Goal: Task Accomplishment & Management: Manage account settings

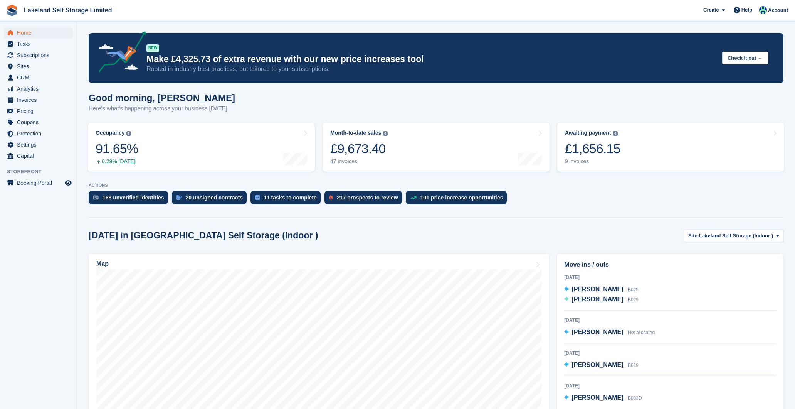
scroll to position [436, 0]
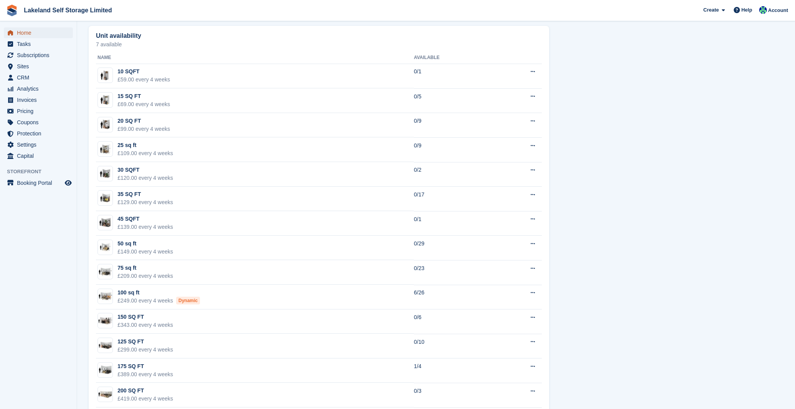
click at [31, 32] on span "Home" at bounding box center [40, 32] width 46 height 11
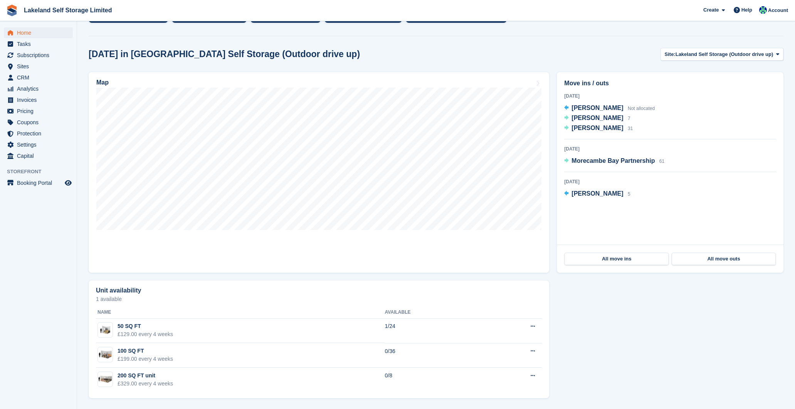
scroll to position [0, 0]
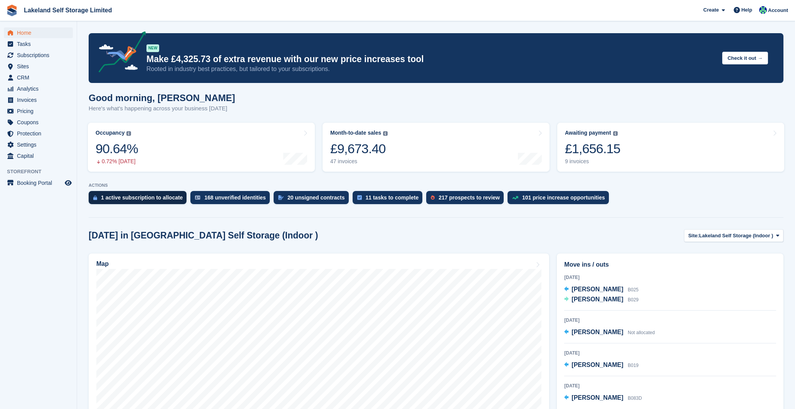
click at [143, 197] on div "1 active subscription to allocate" at bounding box center [142, 197] width 82 height 6
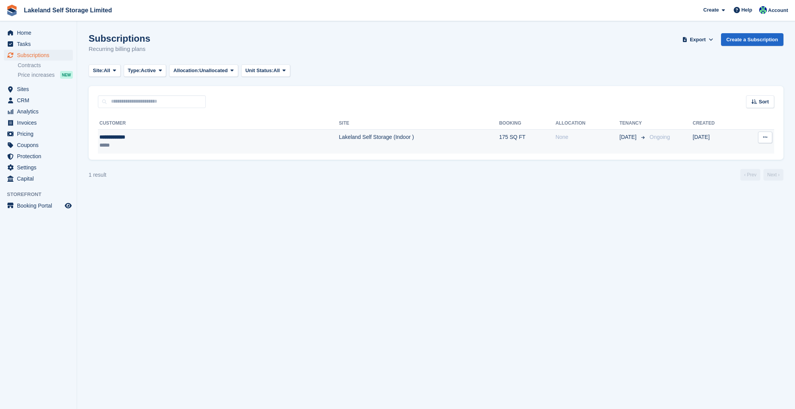
click at [374, 145] on td "Lakeland Self Storage (Indoor )" at bounding box center [419, 141] width 160 height 24
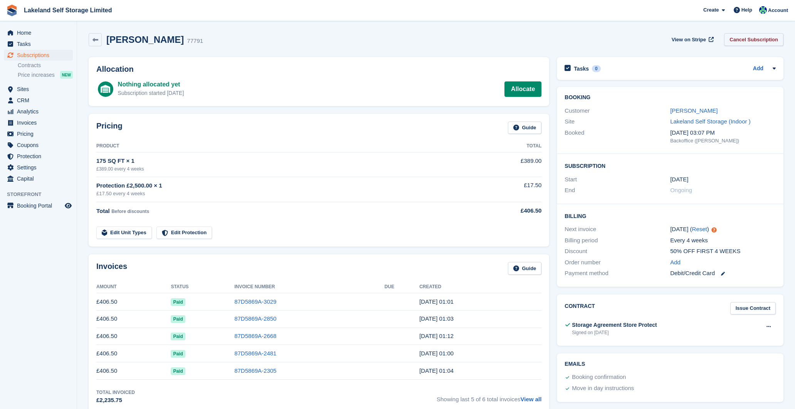
click at [749, 40] on link "Cancel Subscription" at bounding box center [753, 39] width 59 height 13
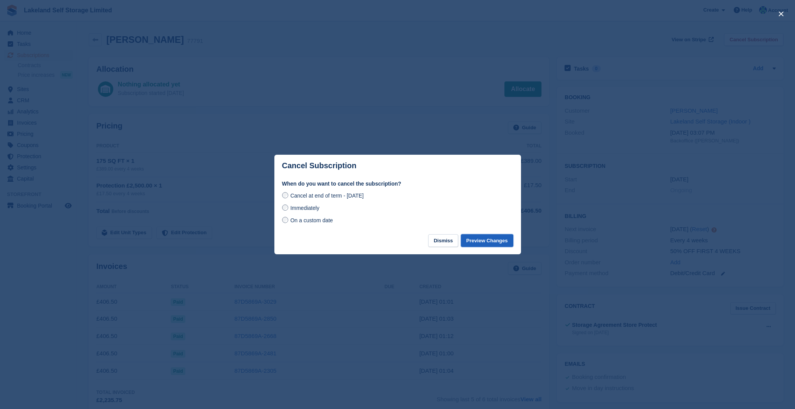
click at [481, 240] on button "Preview Changes" at bounding box center [487, 240] width 52 height 13
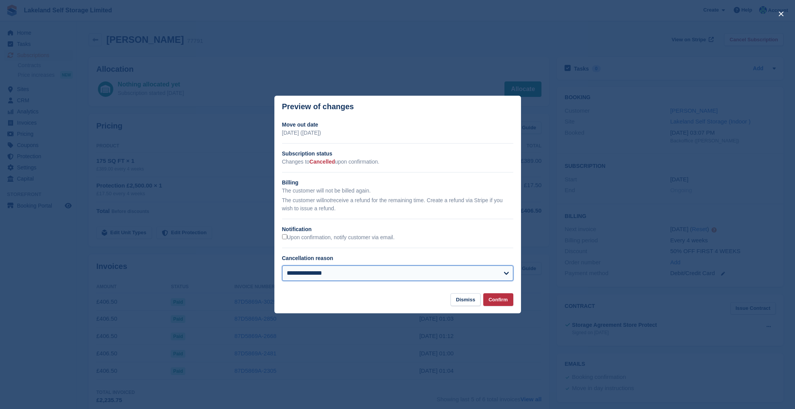
click at [498, 276] on select "**********" at bounding box center [397, 272] width 231 height 15
select select "**********"
click at [499, 299] on button "Confirm" at bounding box center [498, 299] width 30 height 13
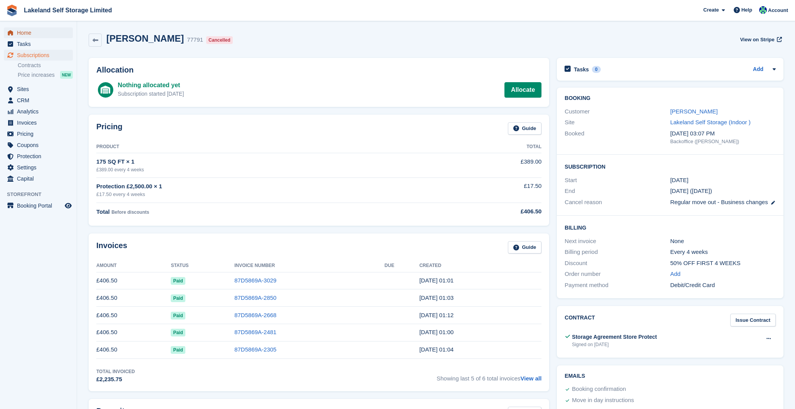
click at [27, 33] on span "Home" at bounding box center [40, 32] width 46 height 11
